Goal: Task Accomplishment & Management: Complete application form

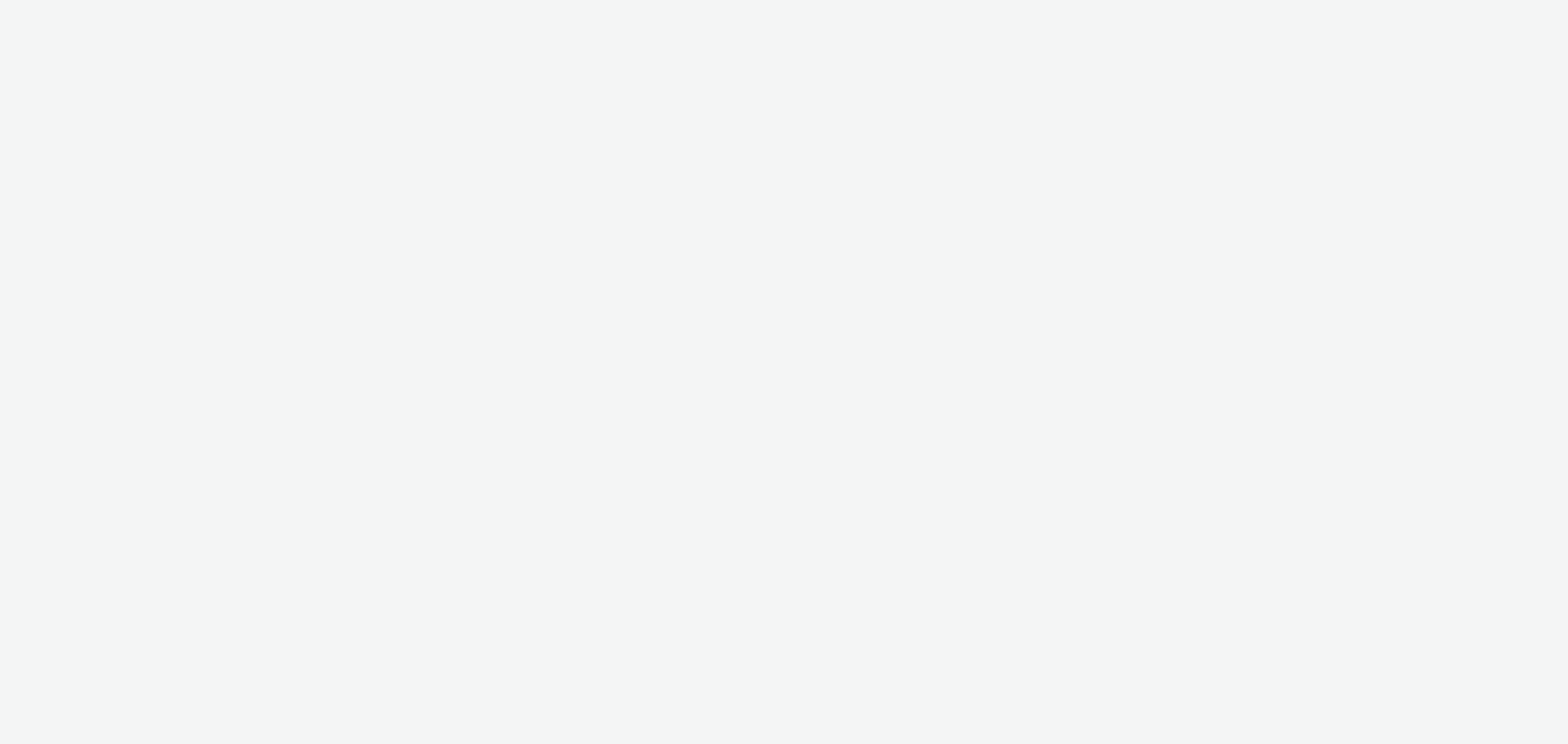
select select "b626f941-834b-427f-b453-0a2b95f57350"
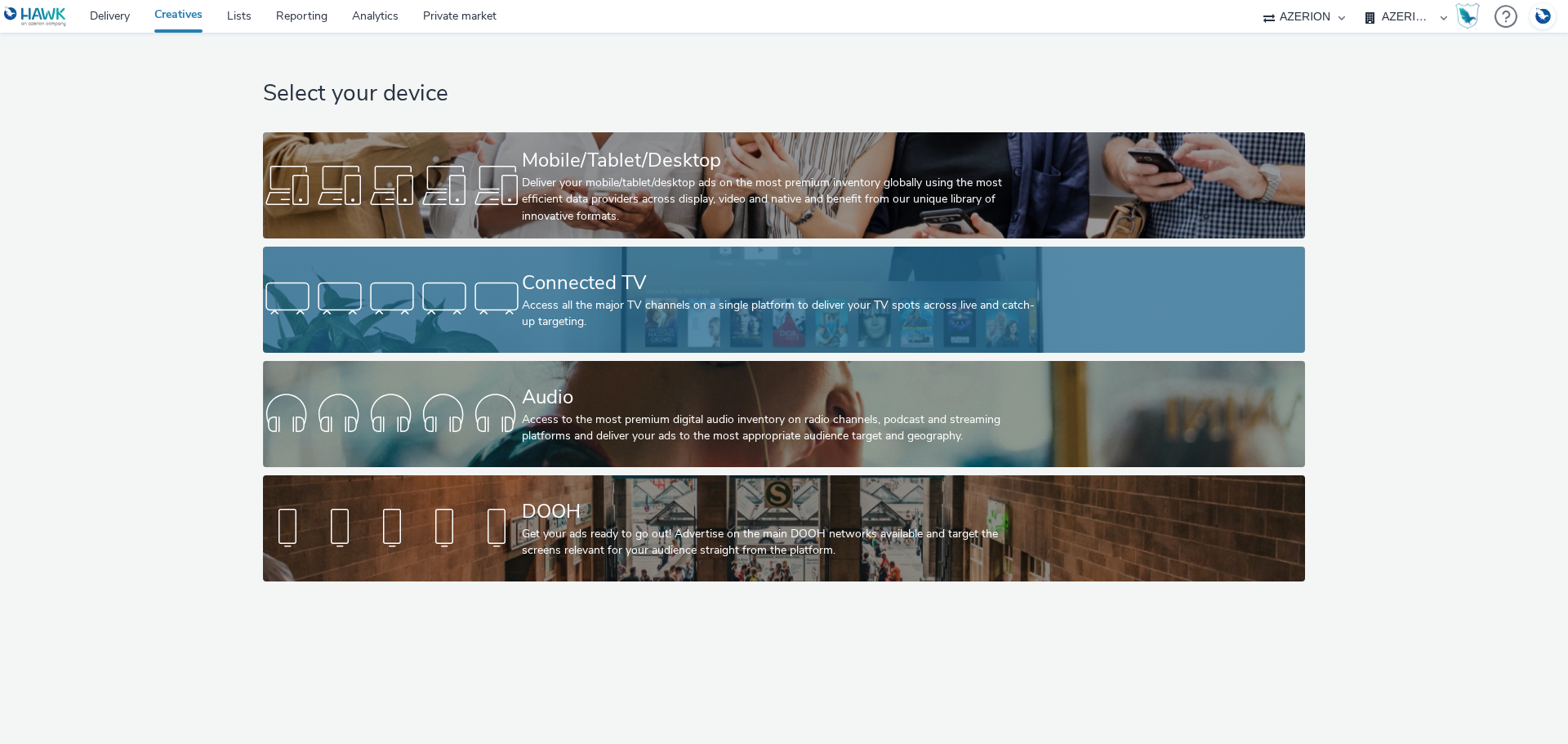
click at [633, 274] on div "Connected TV" at bounding box center [781, 282] width 518 height 28
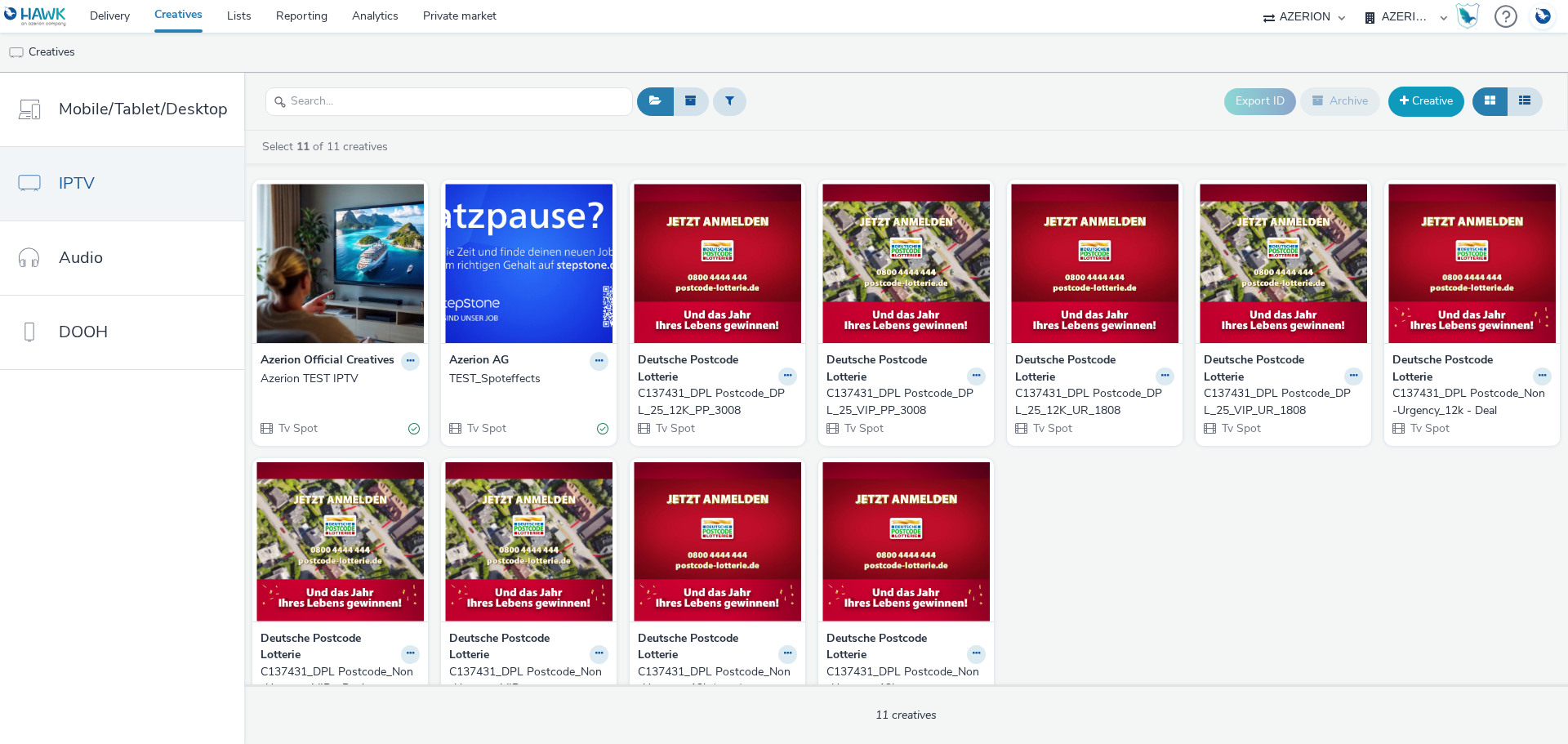
click at [1436, 98] on link "Creative" at bounding box center [1426, 101] width 76 height 29
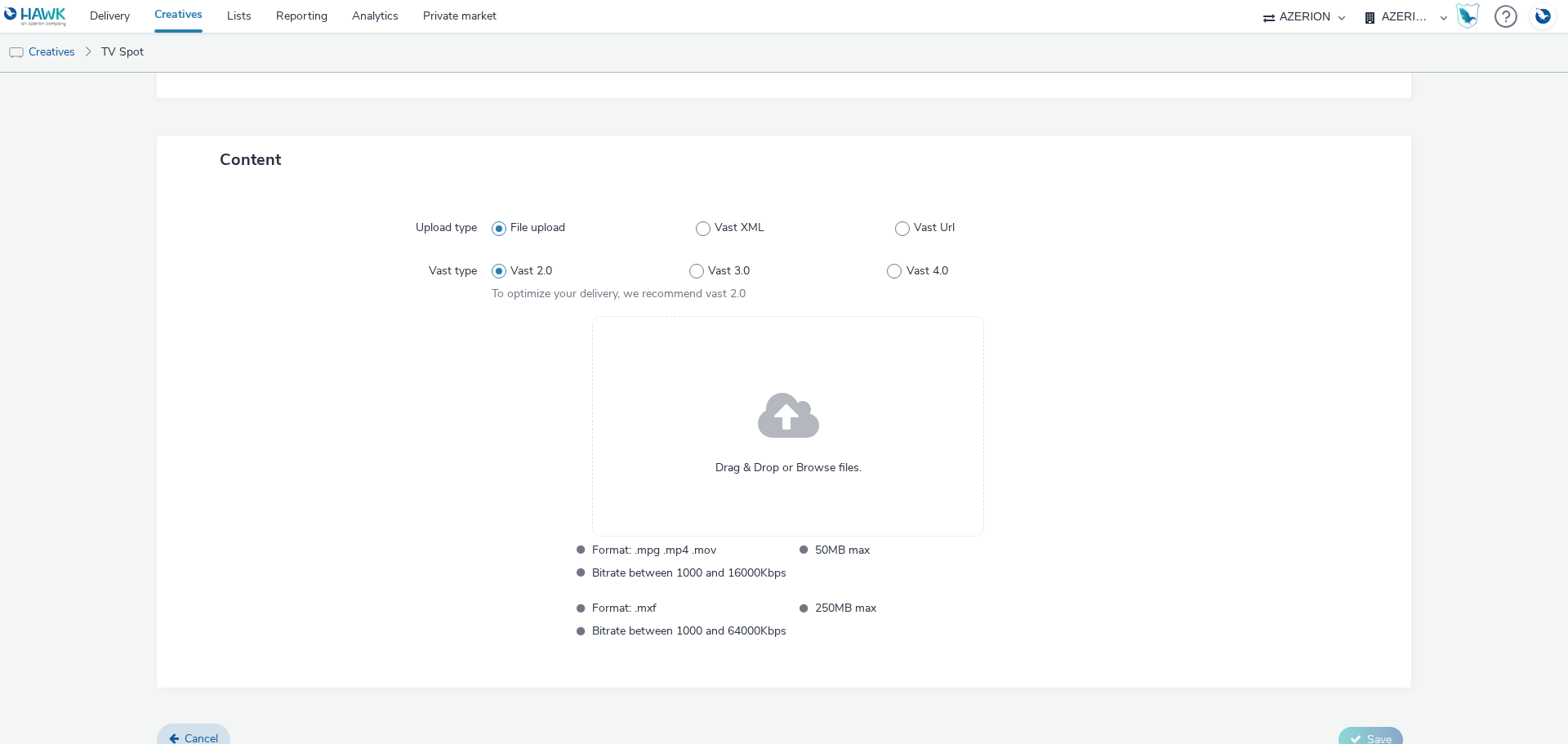
scroll to position [320, 0]
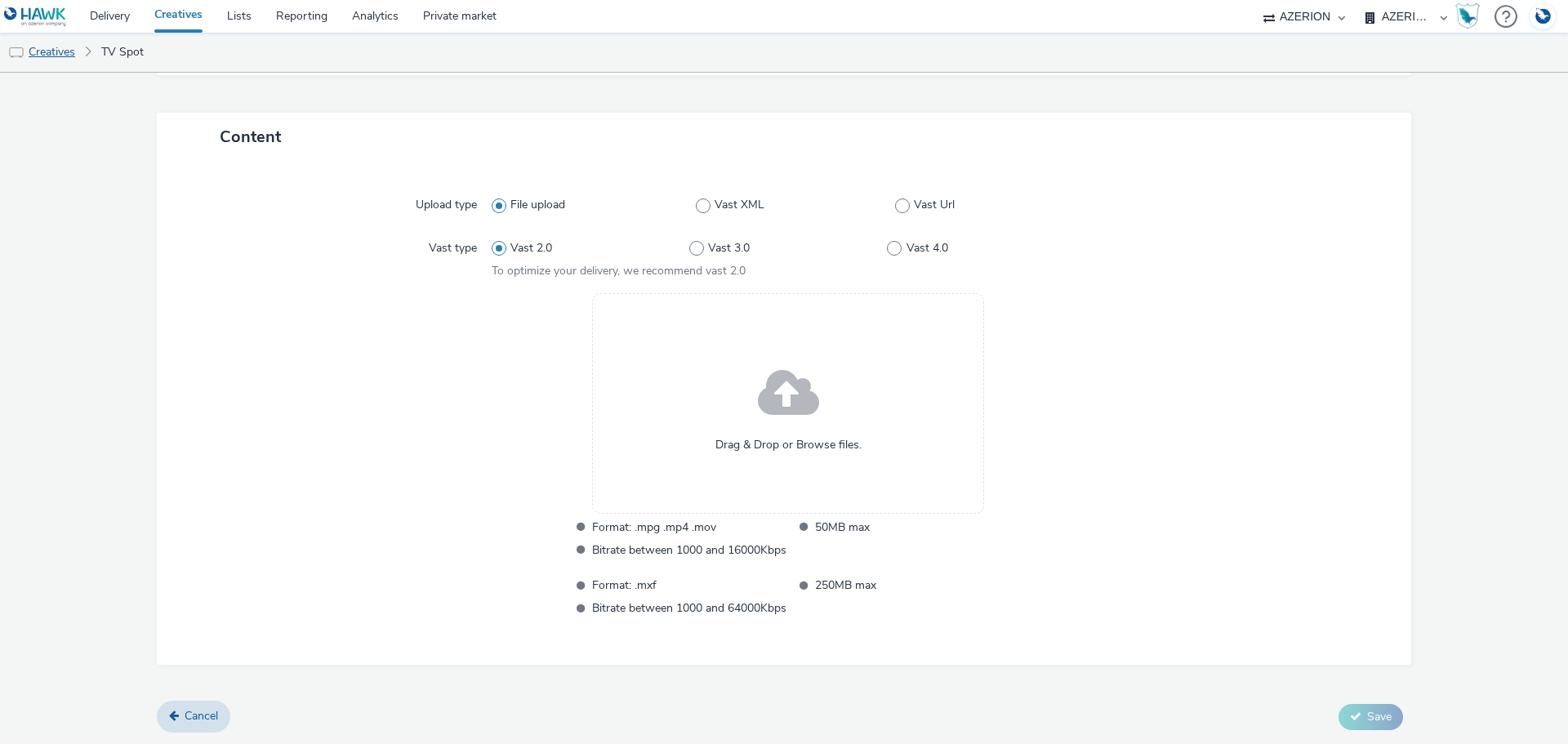
click at [74, 53] on link "Creatives" at bounding box center [41, 52] width 83 height 39
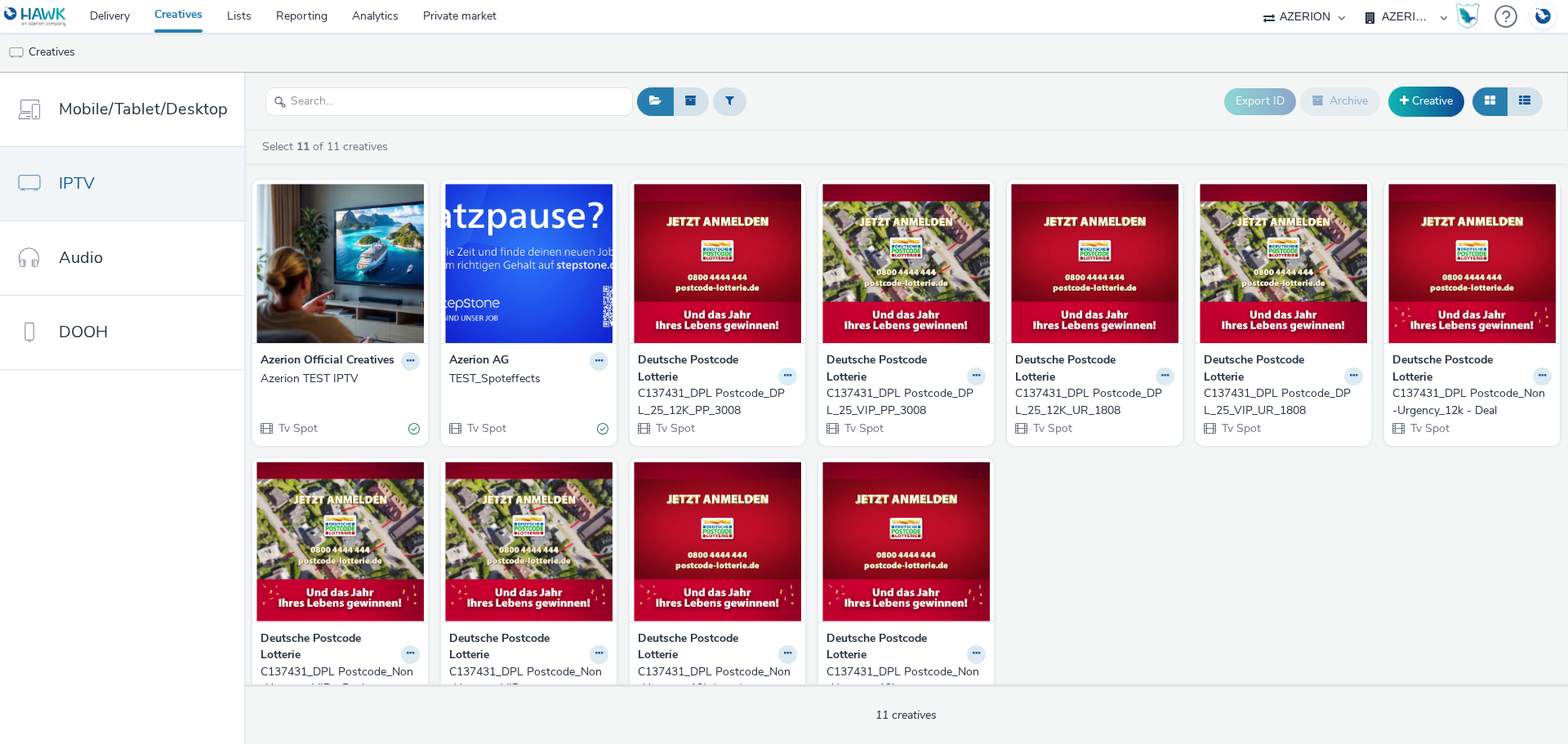
click at [784, 376] on icon at bounding box center [787, 375] width 7 height 10
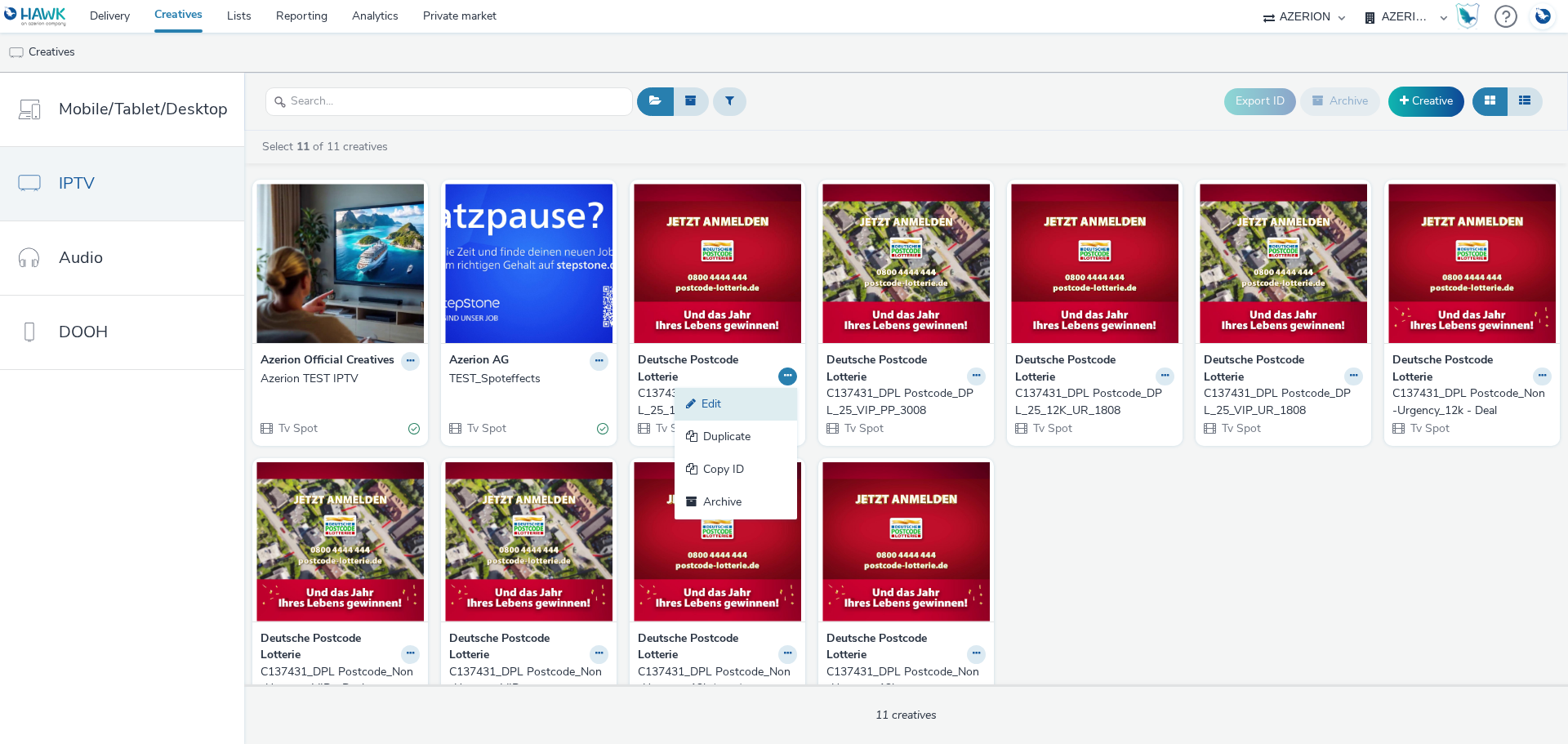
click at [719, 399] on link "Edit" at bounding box center [735, 404] width 123 height 32
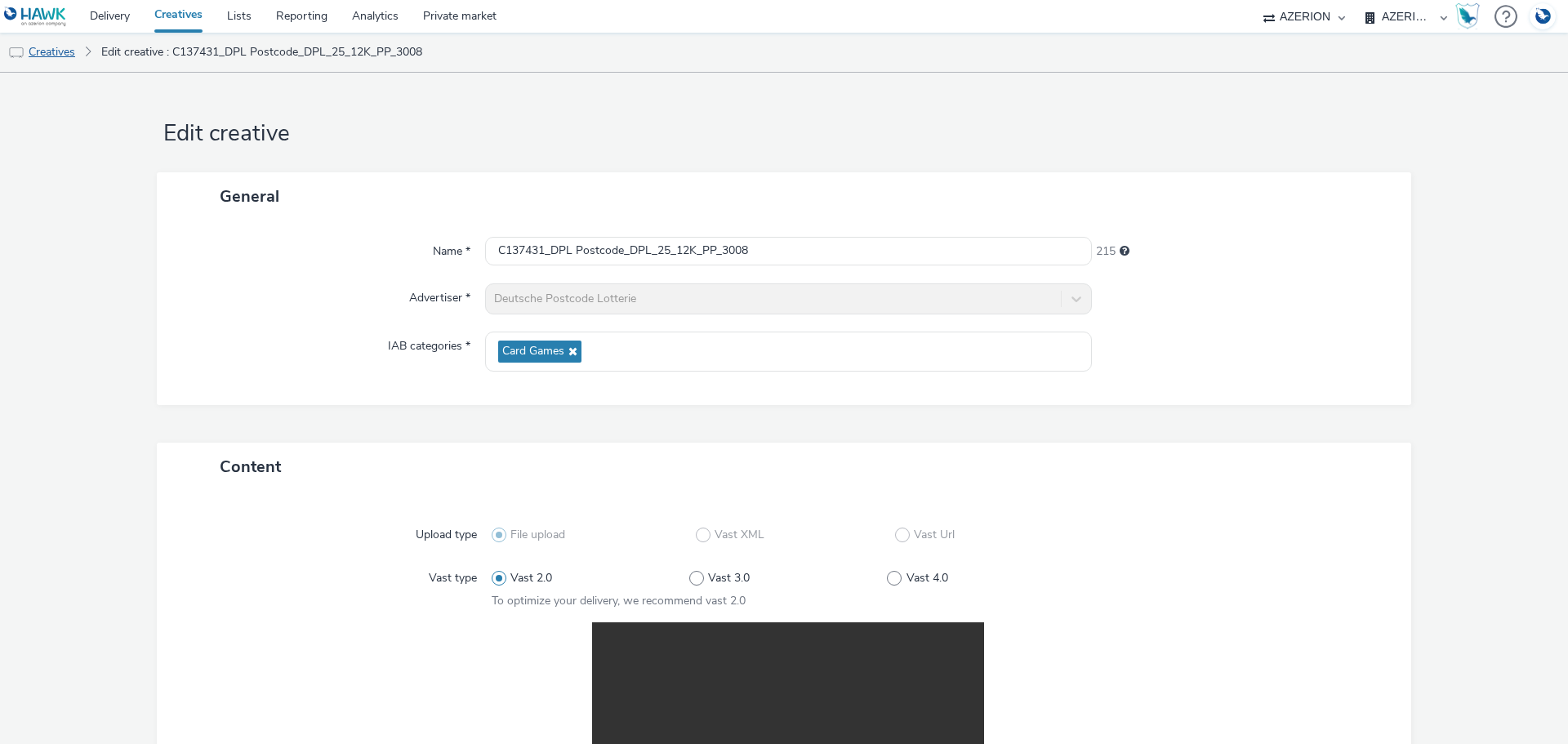
click at [36, 54] on link "Creatives" at bounding box center [41, 52] width 83 height 39
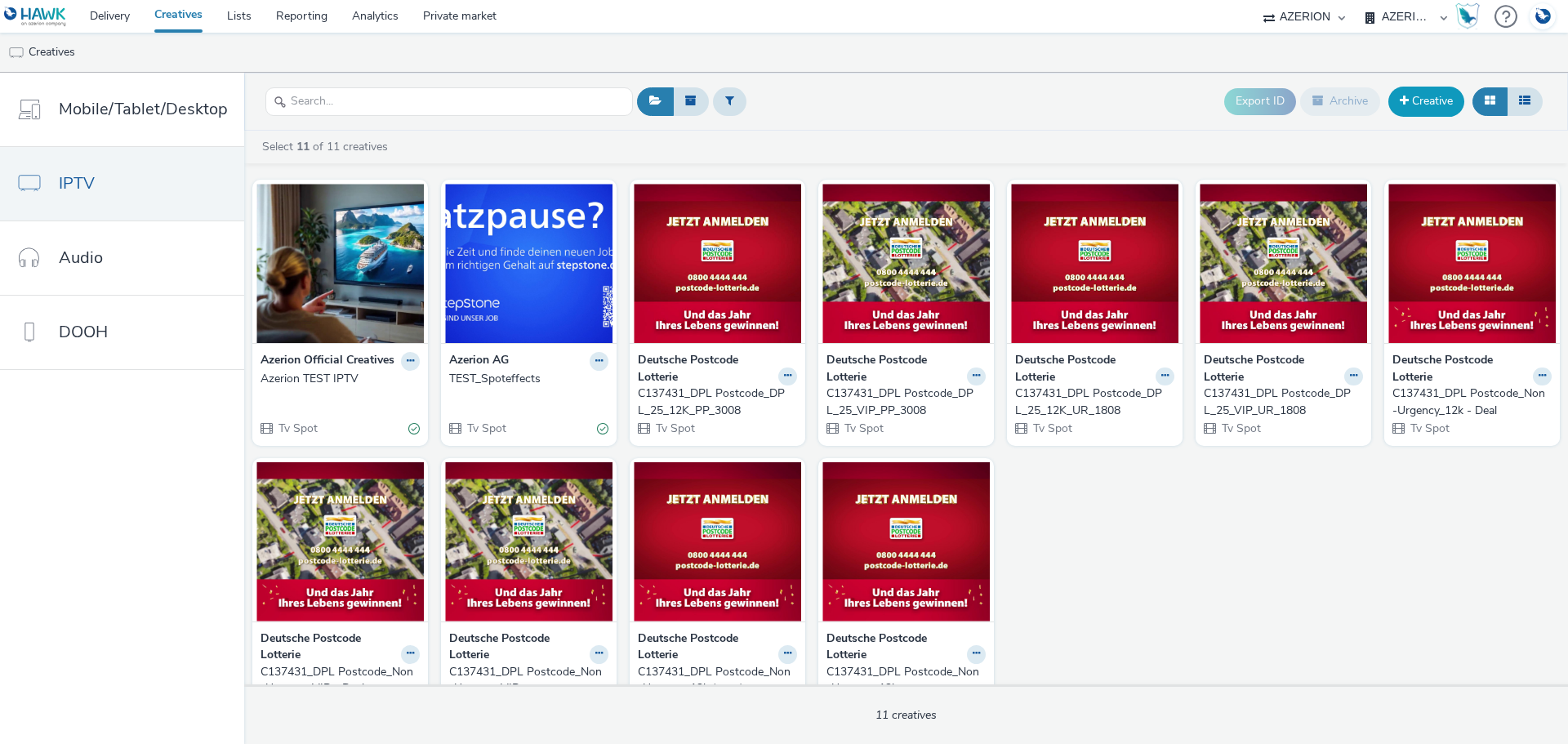
click at [1422, 105] on link "Creative" at bounding box center [1426, 101] width 76 height 29
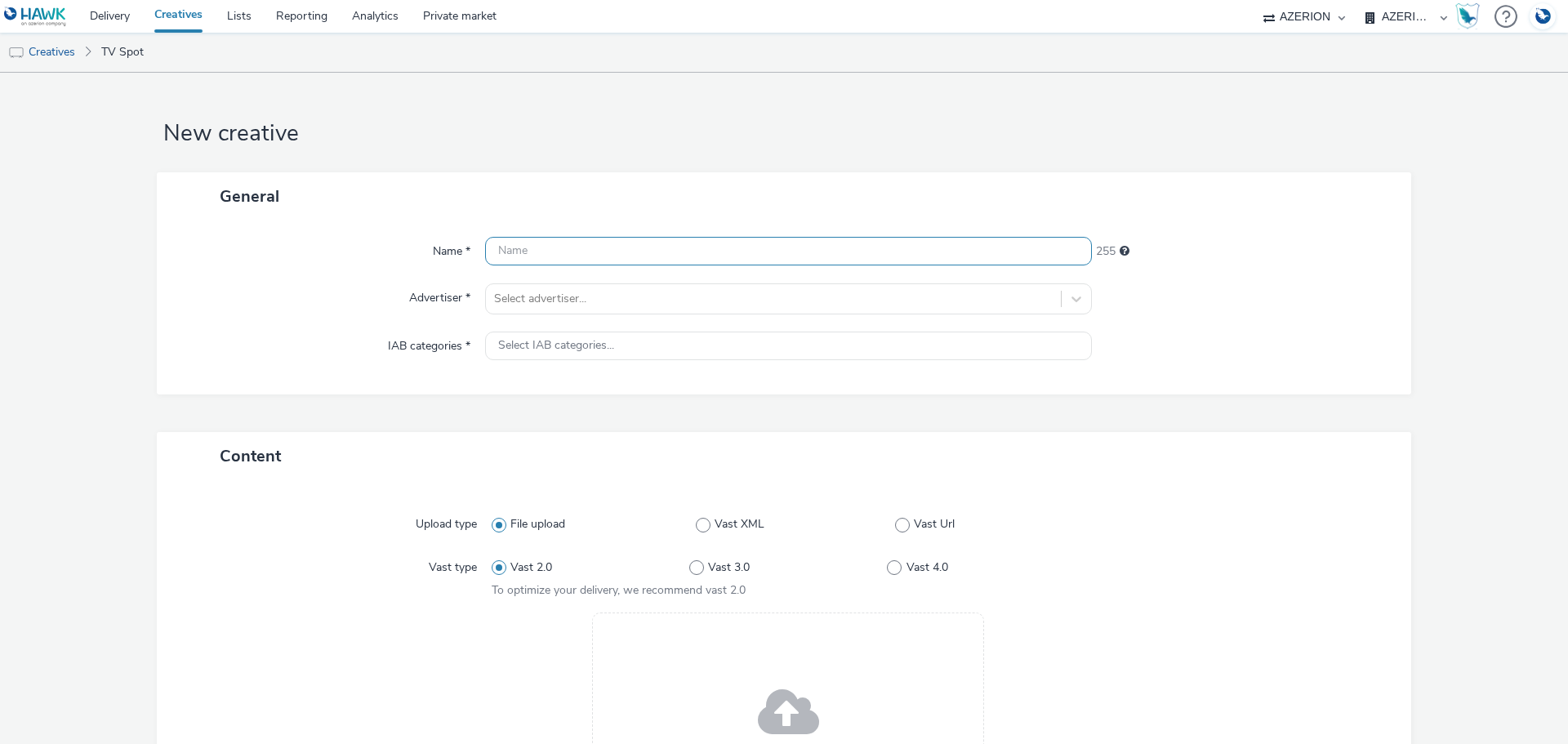
click at [706, 247] on input "text" at bounding box center [788, 251] width 607 height 28
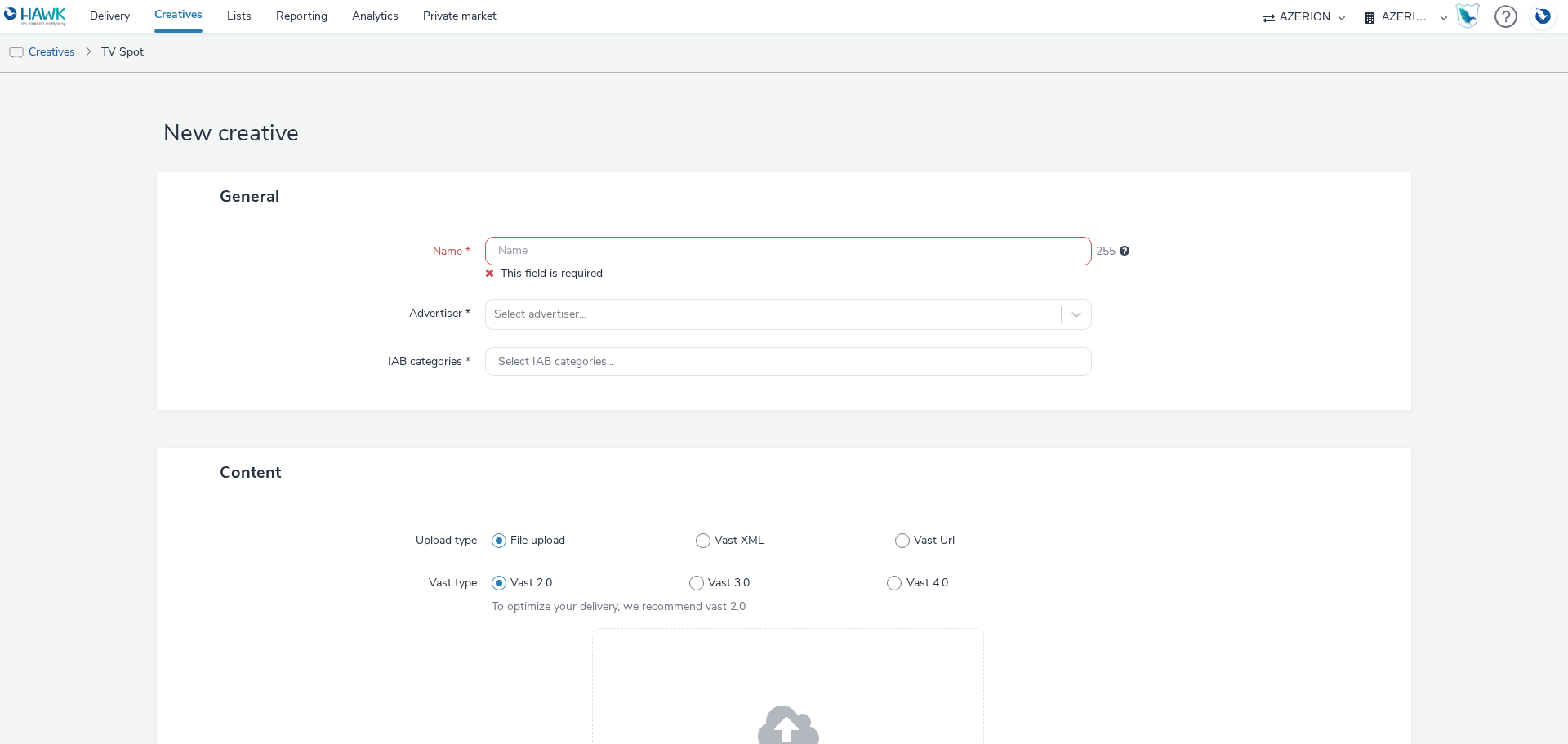
paste input "C139221_"
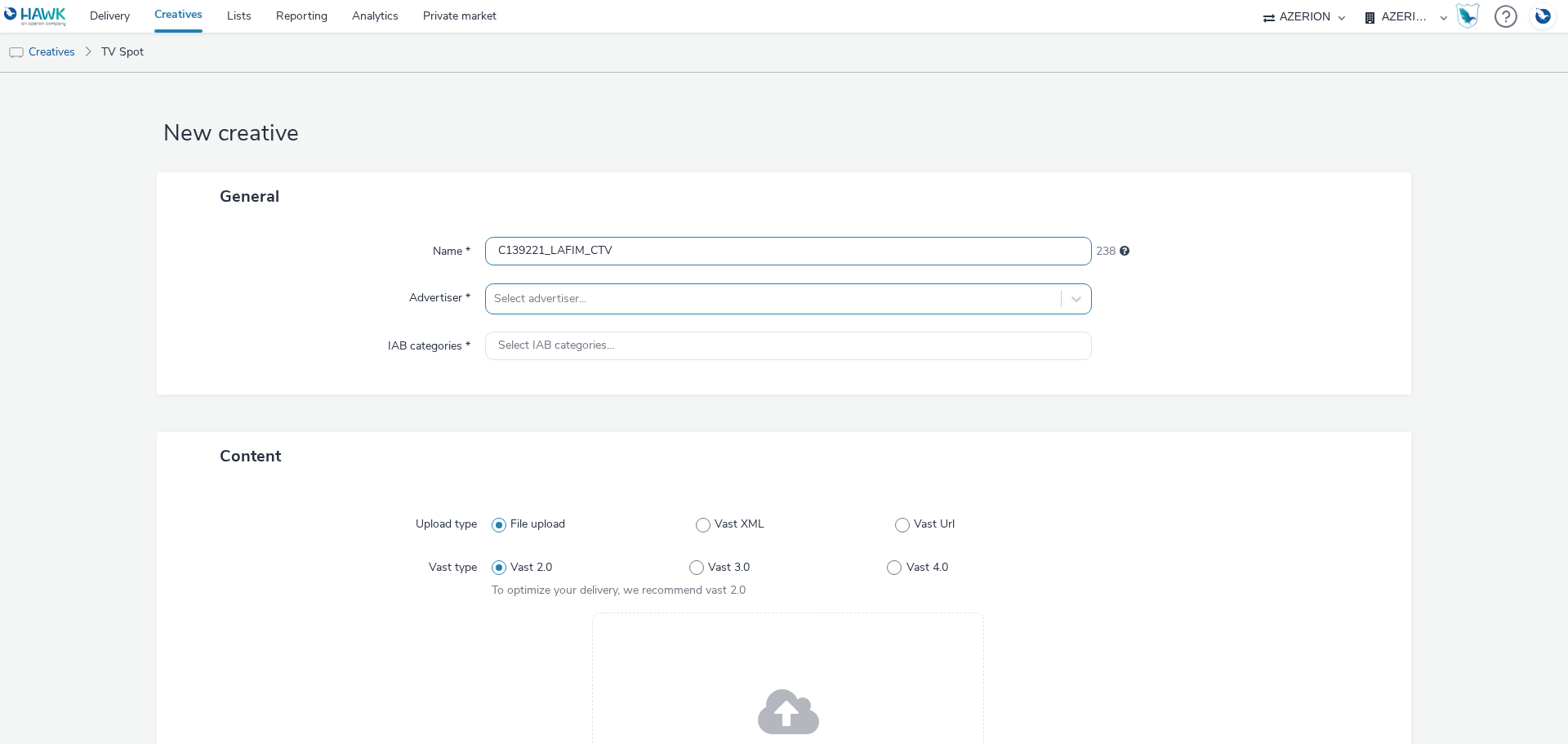
type input "C139221_LAFIM_CTV"
click at [660, 299] on div at bounding box center [774, 299] width 559 height 20
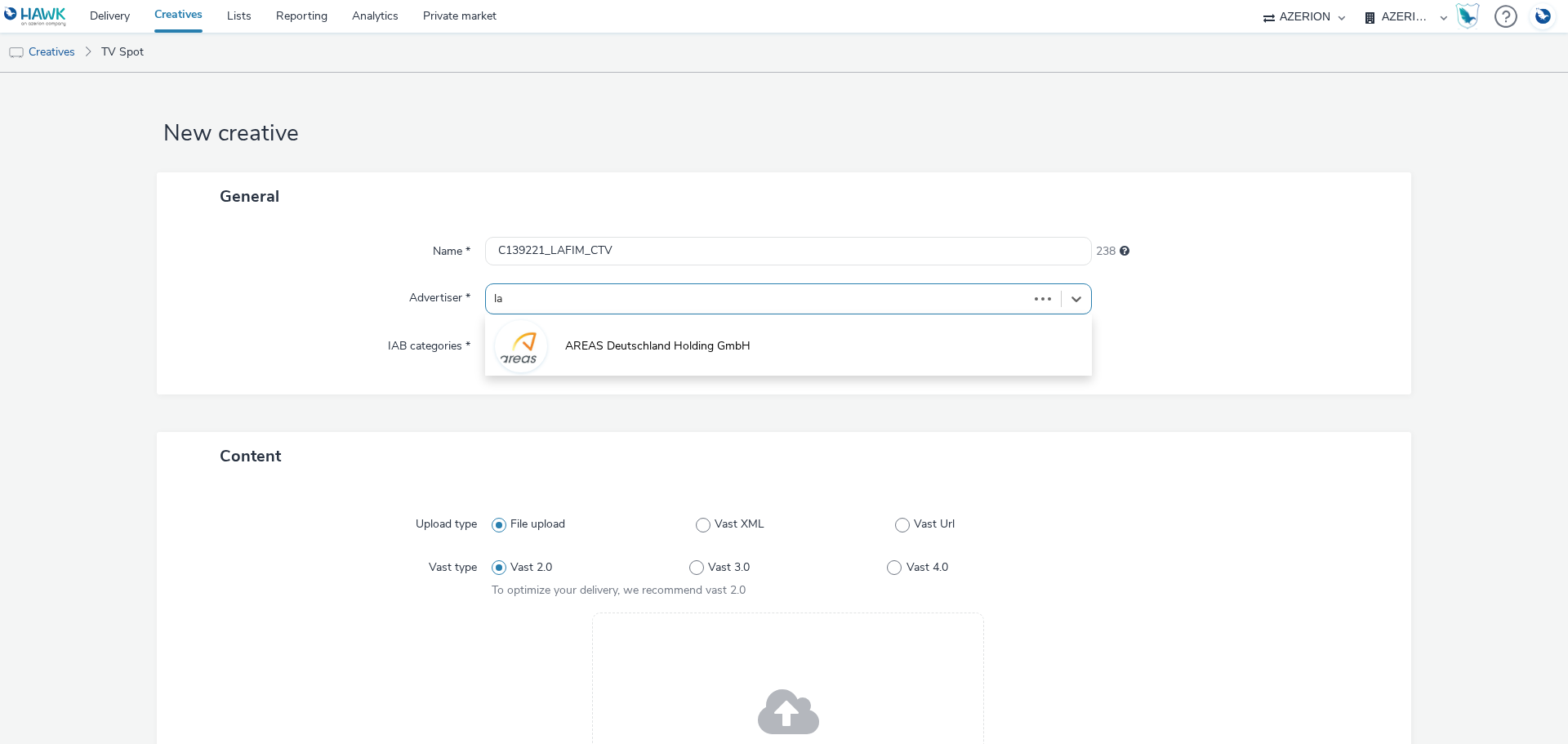
type input "laf"
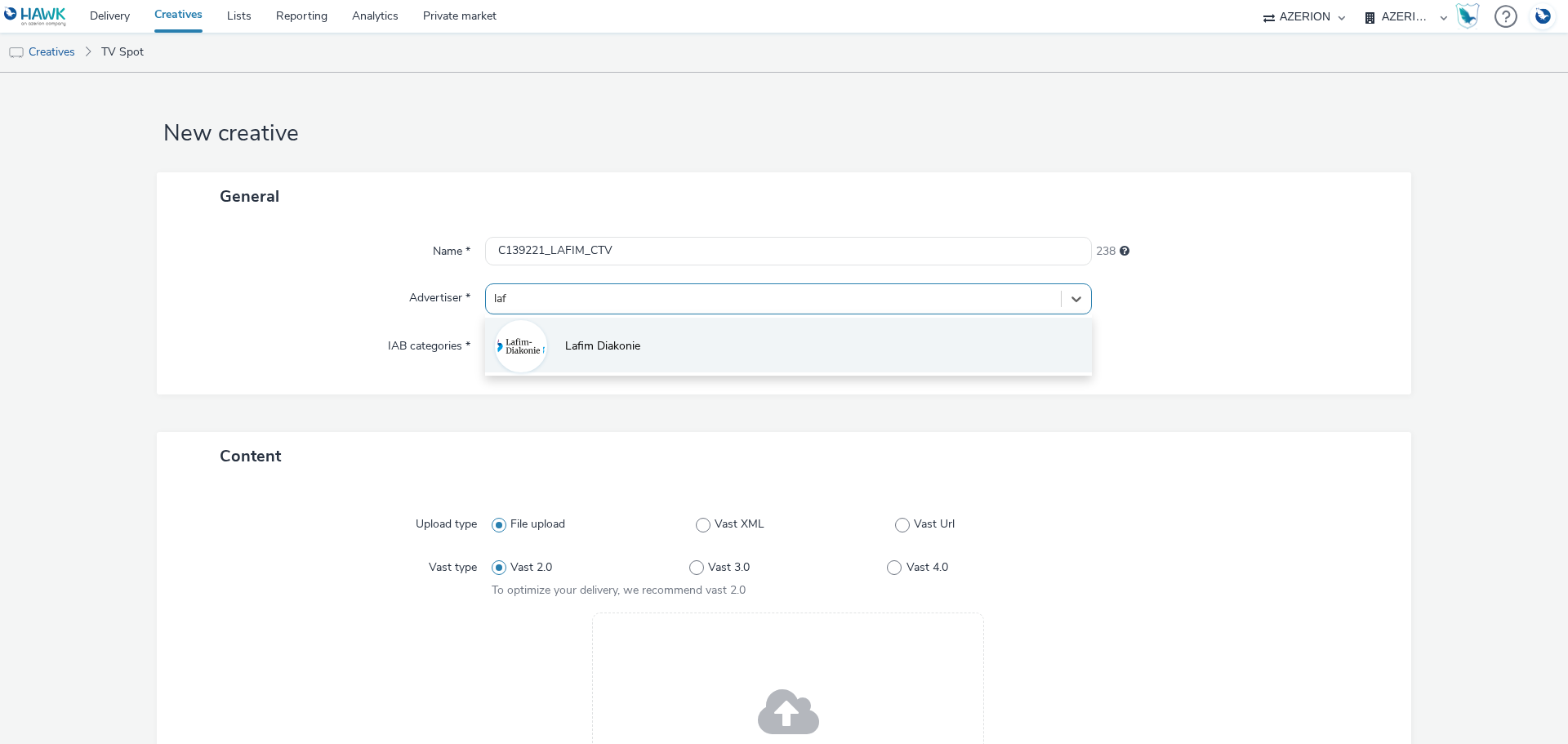
click at [672, 345] on li "Lafim Diakonie" at bounding box center [788, 345] width 607 height 55
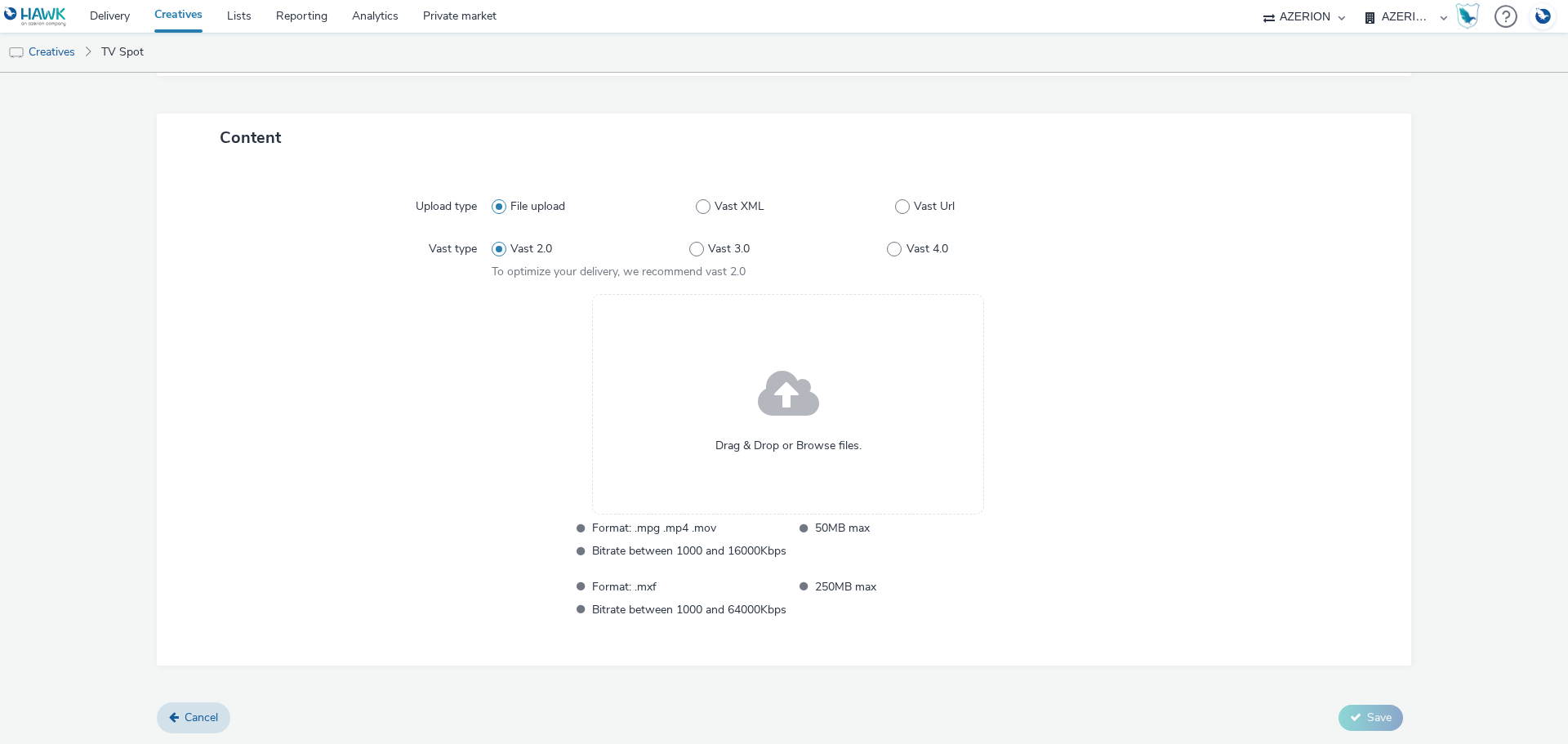
scroll to position [420, 0]
click at [775, 424] on span at bounding box center [788, 394] width 61 height 83
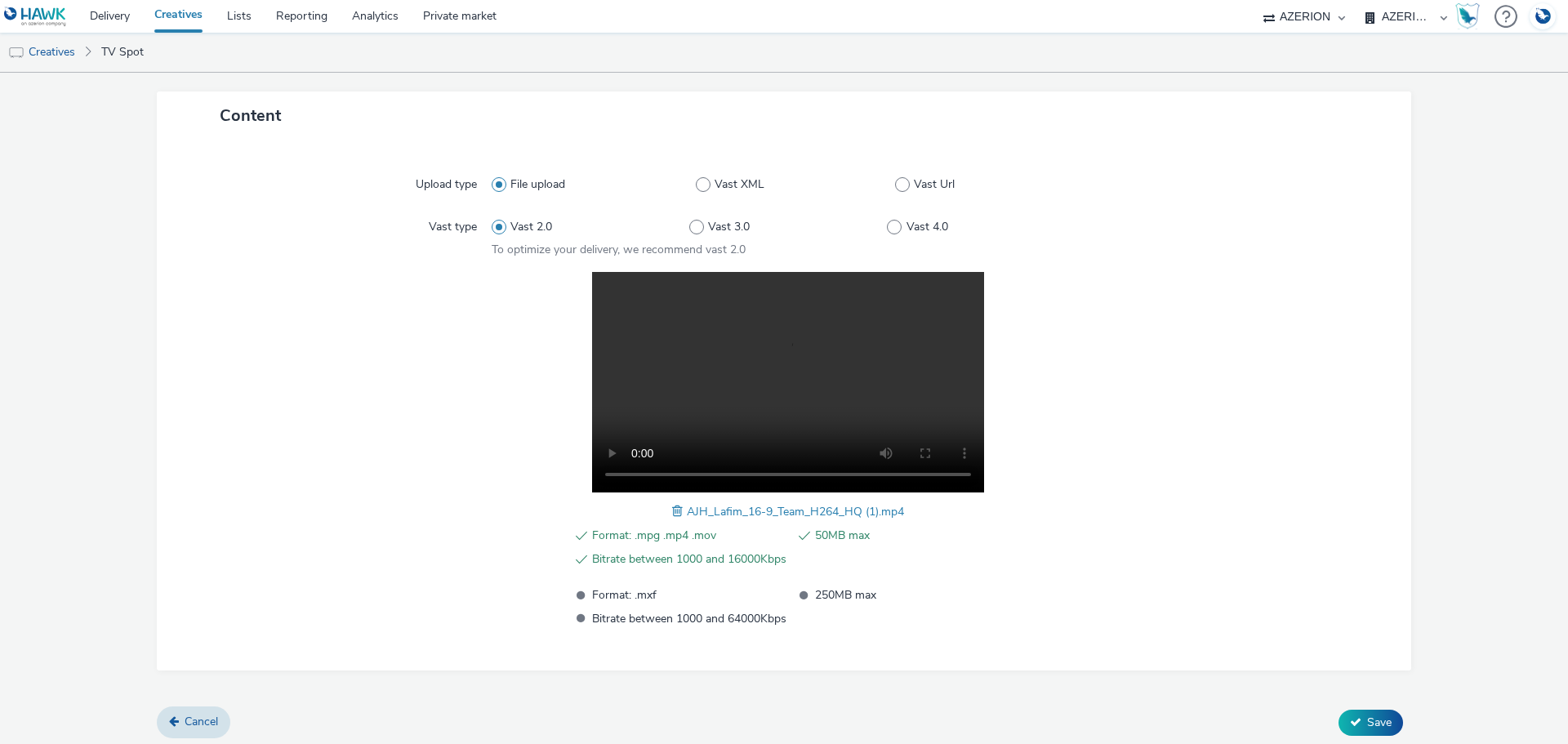
scroll to position [447, 0]
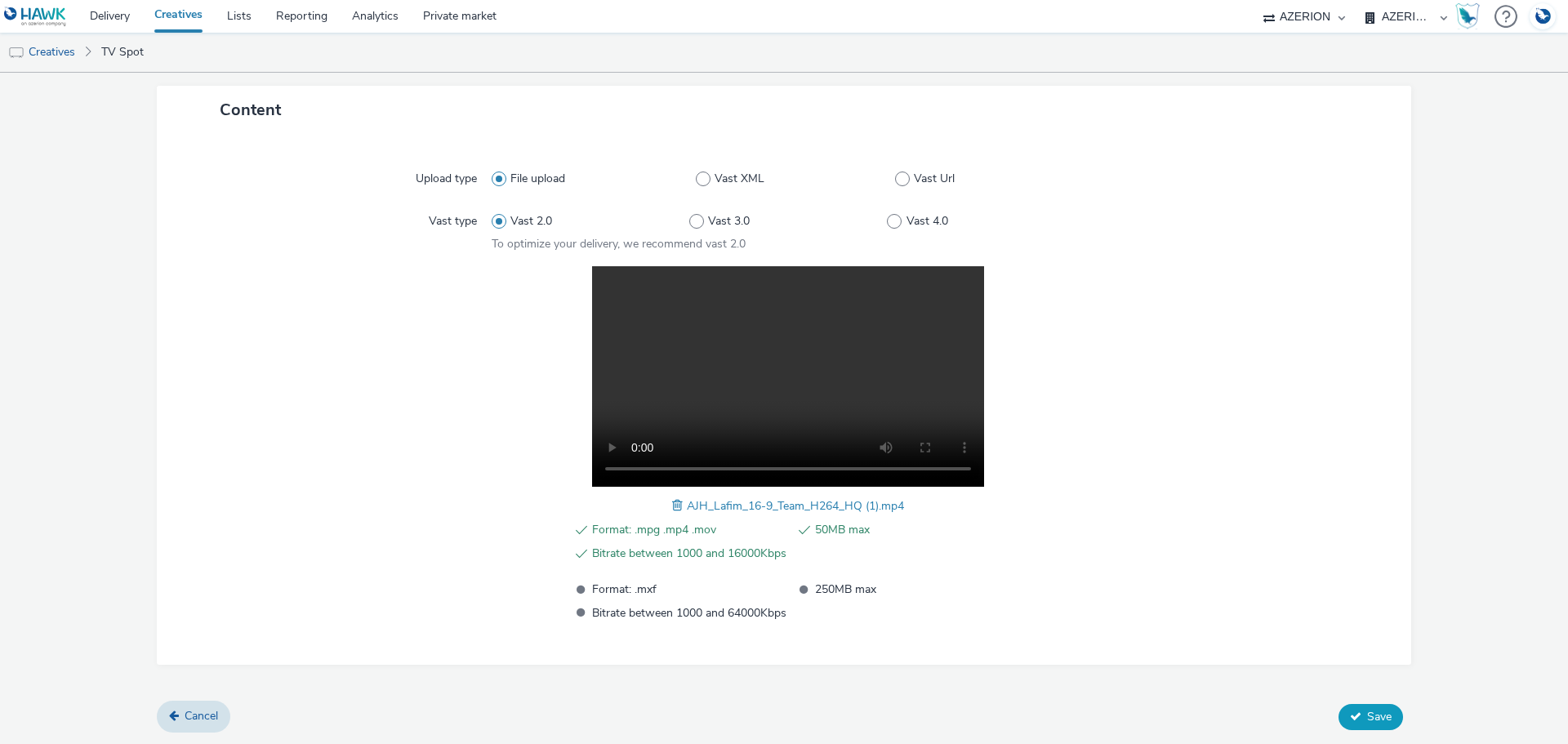
click at [1369, 717] on span "Save" at bounding box center [1379, 717] width 25 height 16
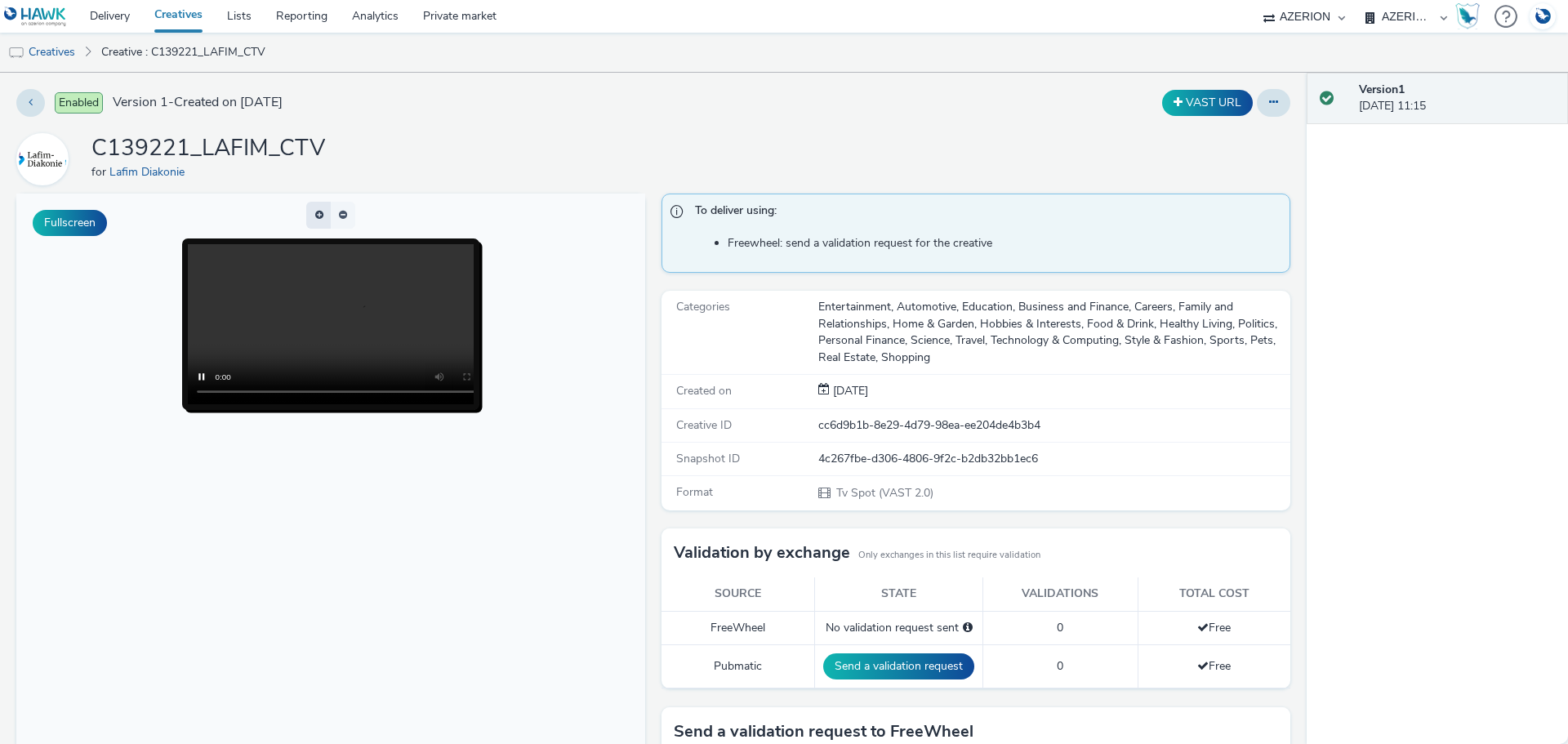
click at [322, 213] on button "button" at bounding box center [318, 215] width 25 height 26
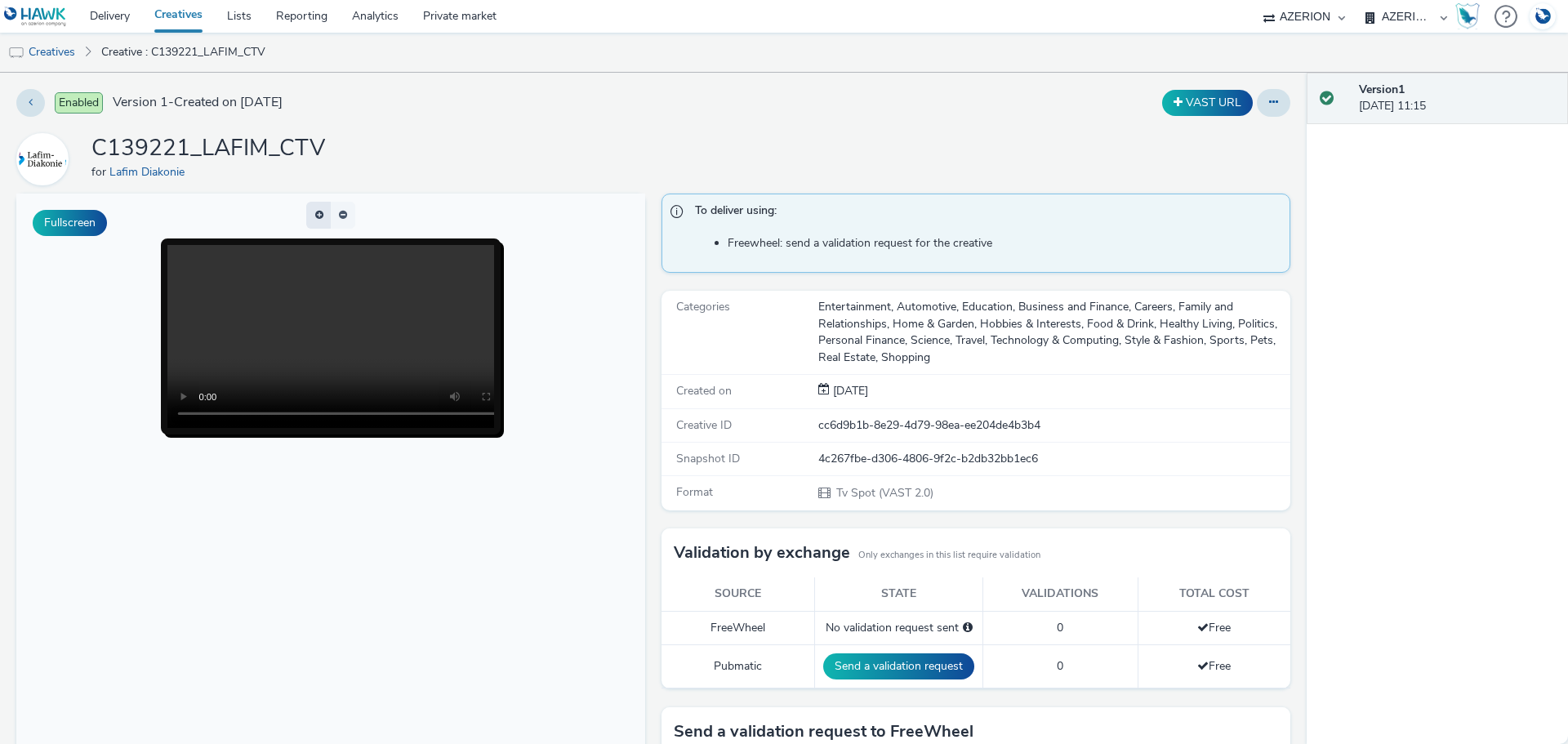
click at [326, 213] on button "button" at bounding box center [318, 215] width 25 height 26
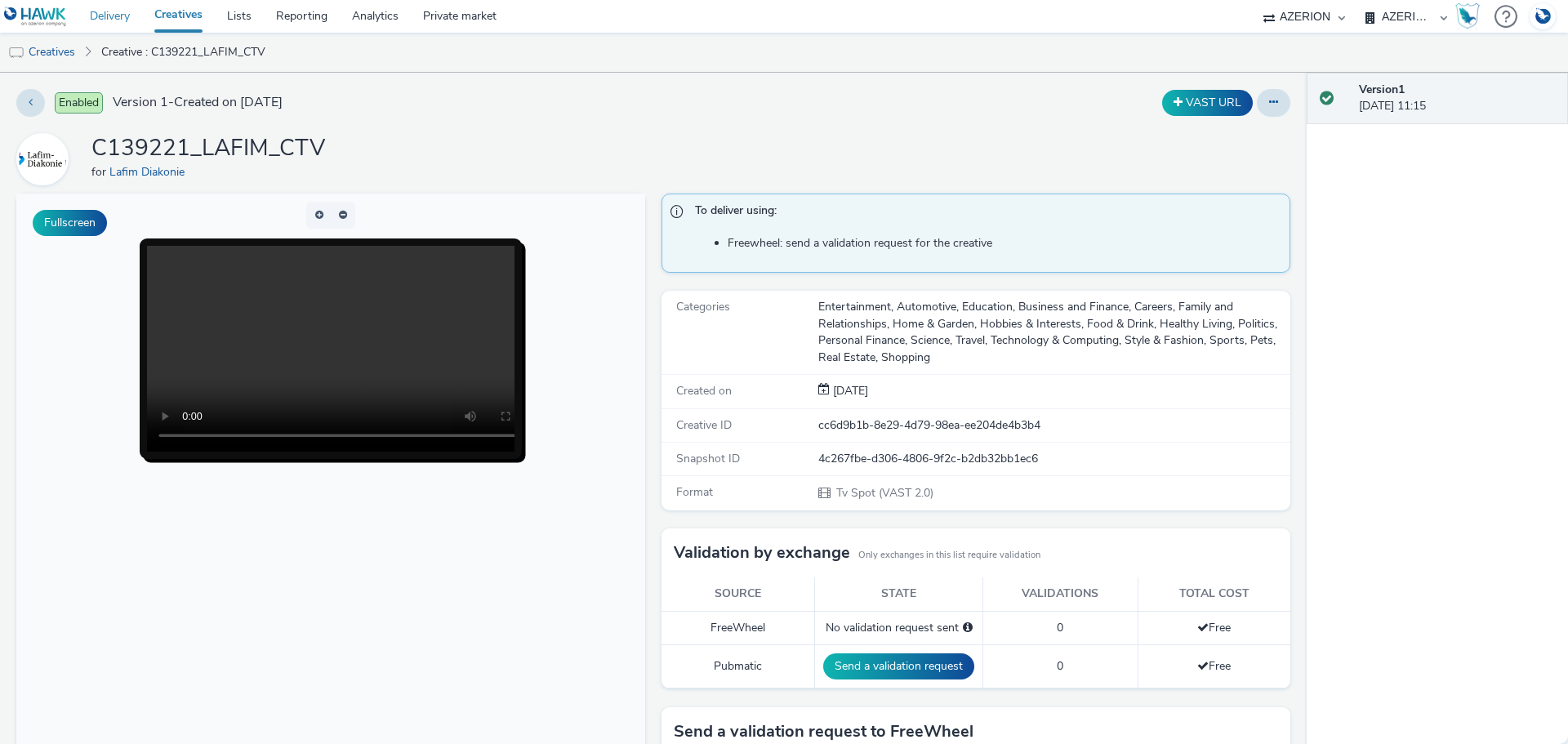
click at [105, 14] on link "Delivery" at bounding box center [110, 16] width 65 height 32
